Goal: Task Accomplishment & Management: Manage account settings

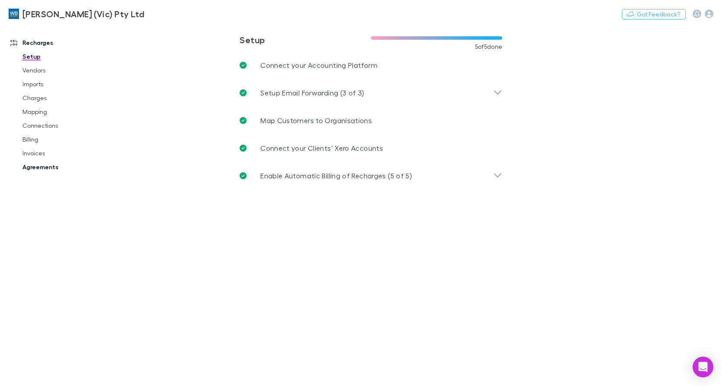
click at [40, 170] on link "Agreements" at bounding box center [64, 167] width 101 height 14
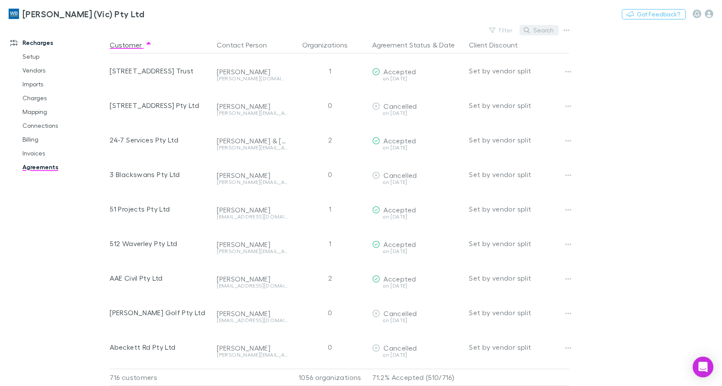
click at [534, 30] on button "Search" at bounding box center [539, 30] width 39 height 10
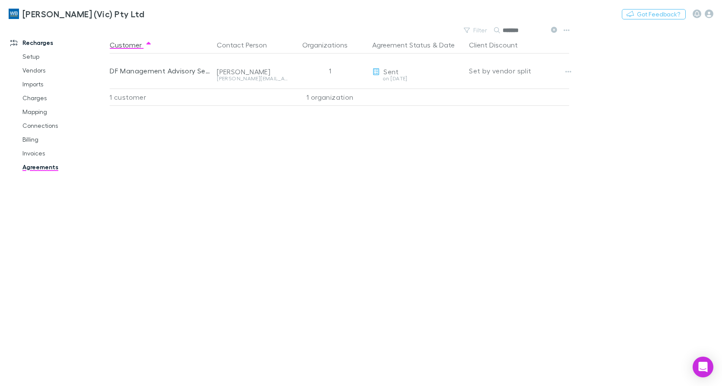
type input "*******"
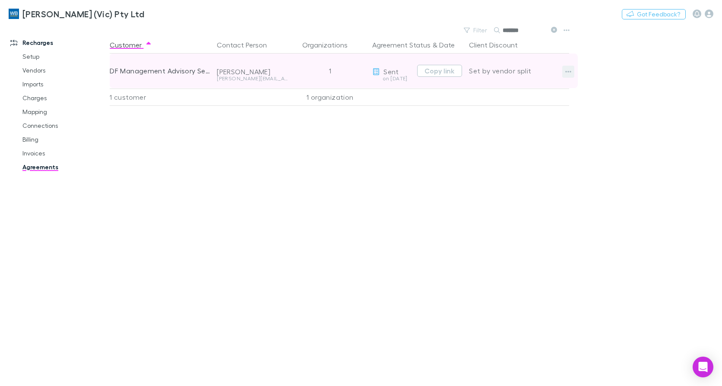
click at [565, 70] on button "button" at bounding box center [569, 72] width 12 height 12
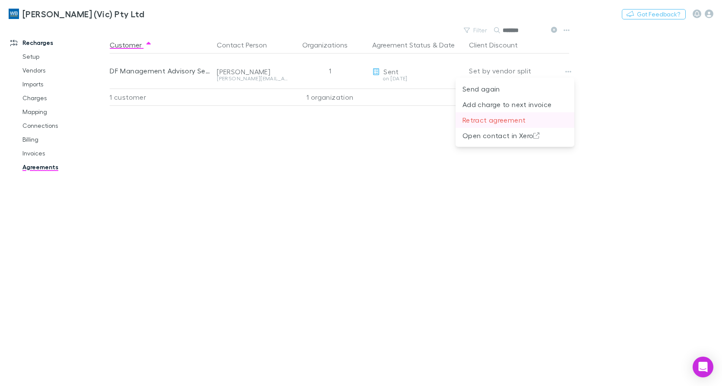
click at [492, 120] on p "Retract agreement" at bounding box center [515, 120] width 105 height 10
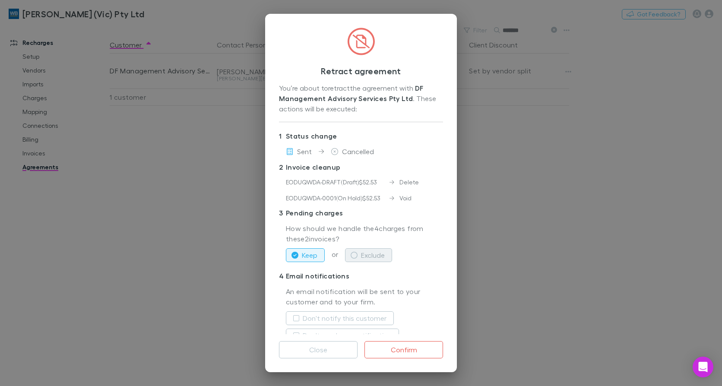
click at [375, 254] on button "Exclude" at bounding box center [368, 255] width 47 height 14
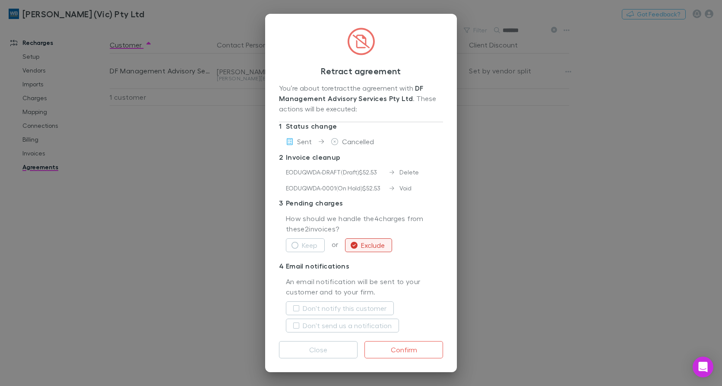
scroll to position [15, 0]
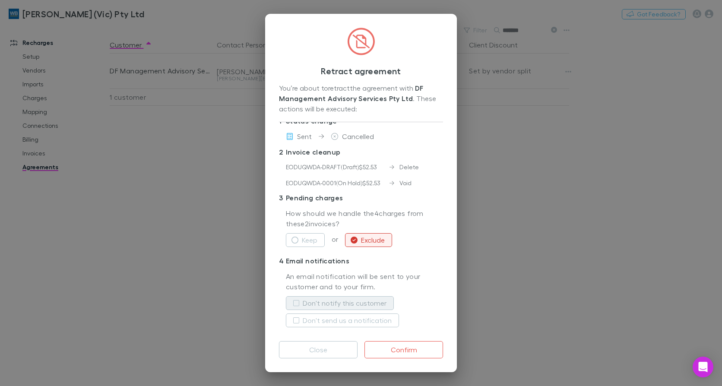
click at [339, 299] on label "Don't notify this customer" at bounding box center [345, 303] width 84 height 10
click at [346, 322] on label "Don't send us a notification" at bounding box center [347, 320] width 89 height 10
click at [400, 344] on button "Confirm" at bounding box center [404, 349] width 79 height 17
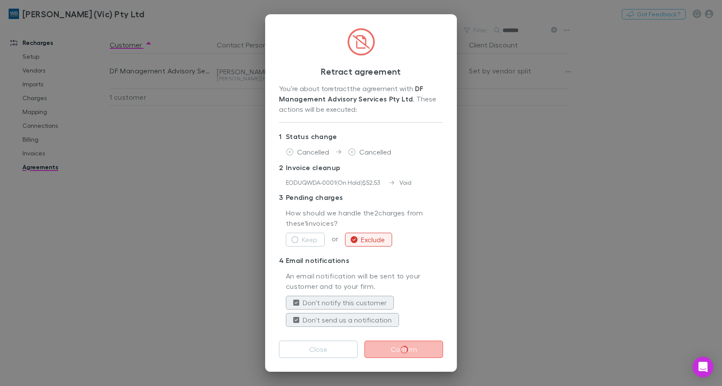
scroll to position [0, 0]
